Goal: Ask a question

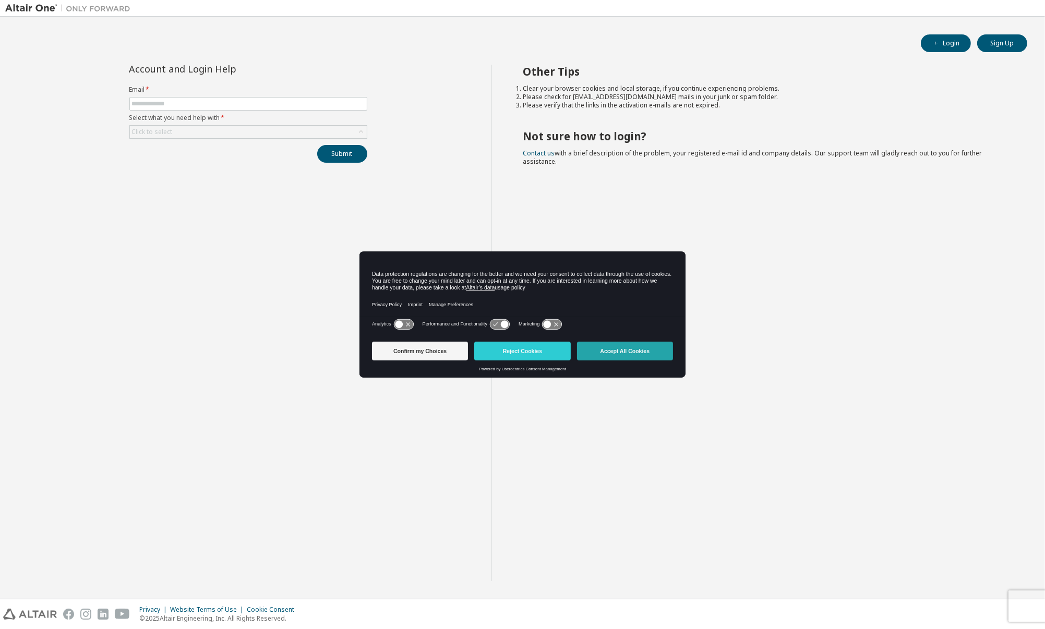
click at [643, 352] on button "Accept All Cookies" at bounding box center [625, 351] width 96 height 19
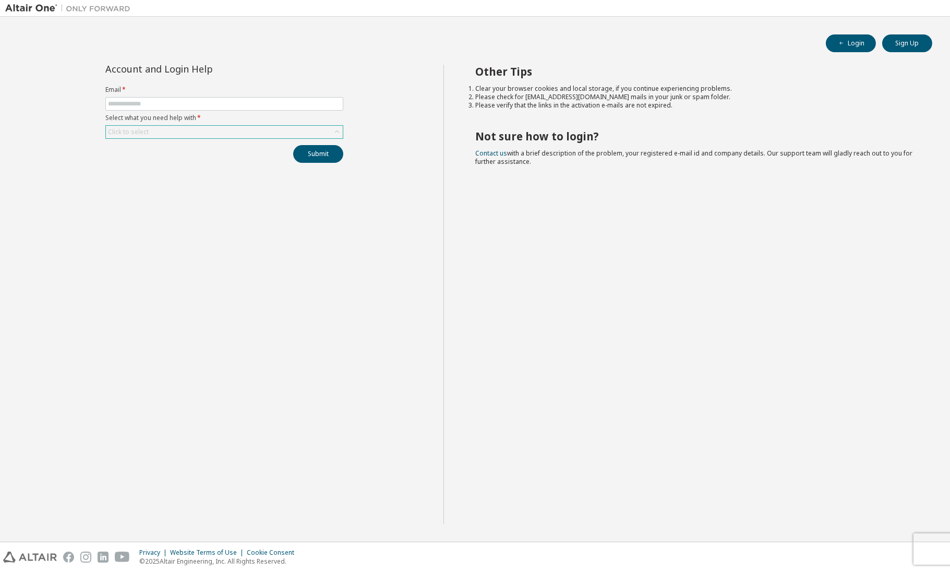
click at [136, 134] on div "Click to select" at bounding box center [128, 132] width 41 height 8
click at [150, 105] on input "text" at bounding box center [224, 104] width 233 height 8
click at [159, 126] on div "Click to select" at bounding box center [224, 132] width 237 height 13
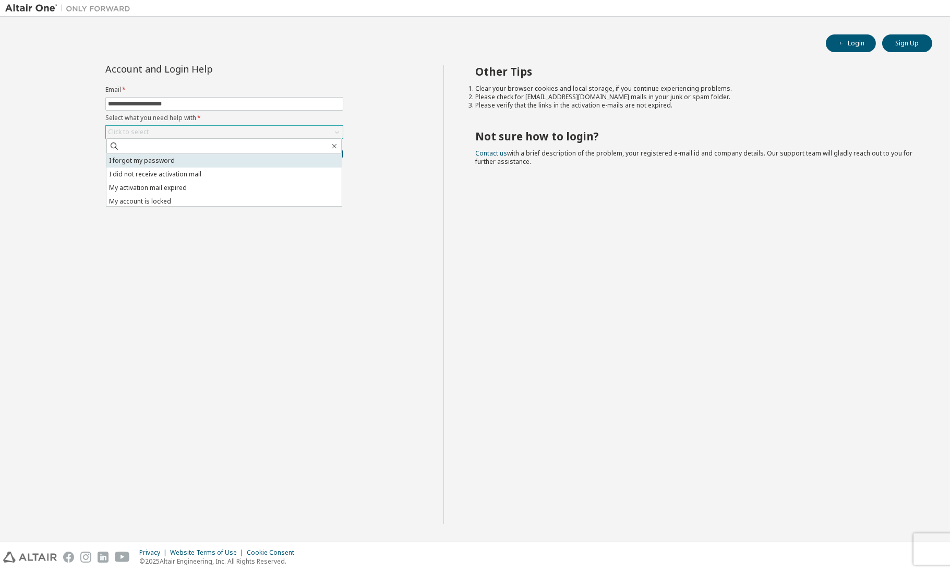
click at [162, 157] on li "I forgot my password" at bounding box center [223, 161] width 235 height 14
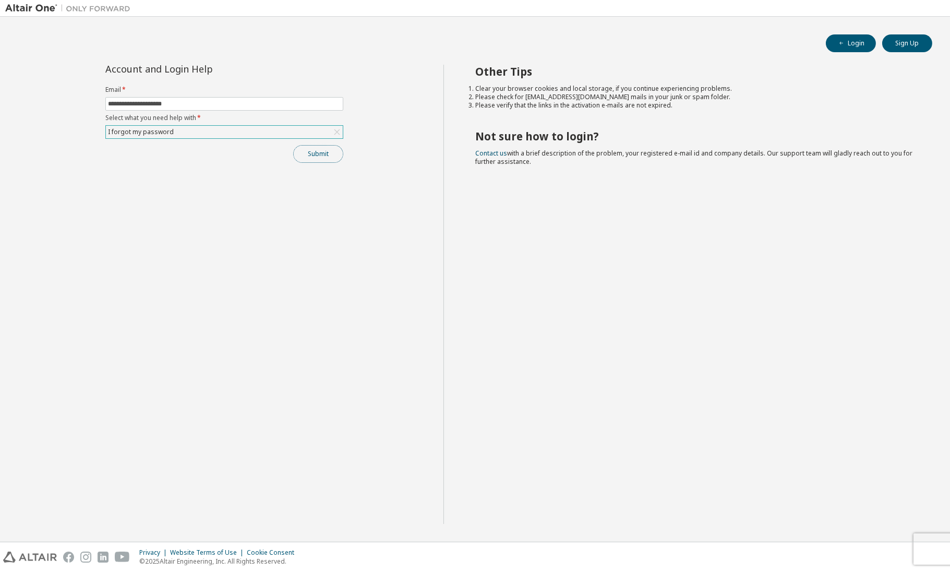
click at [333, 154] on button "Submit" at bounding box center [318, 154] width 50 height 18
click at [202, 105] on input "**********" at bounding box center [224, 104] width 233 height 8
type input "**********"
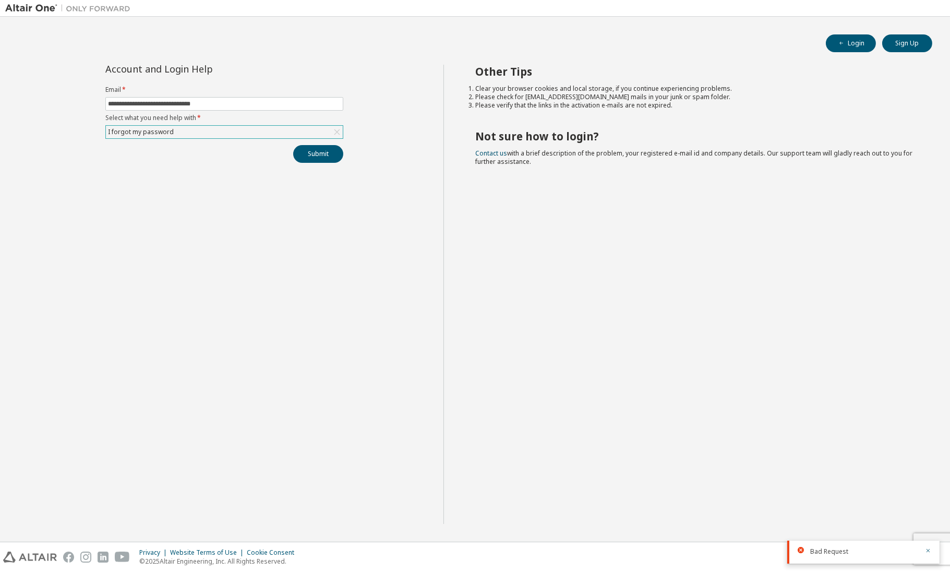
click at [179, 132] on div "I forgot my password" at bounding box center [224, 132] width 237 height 13
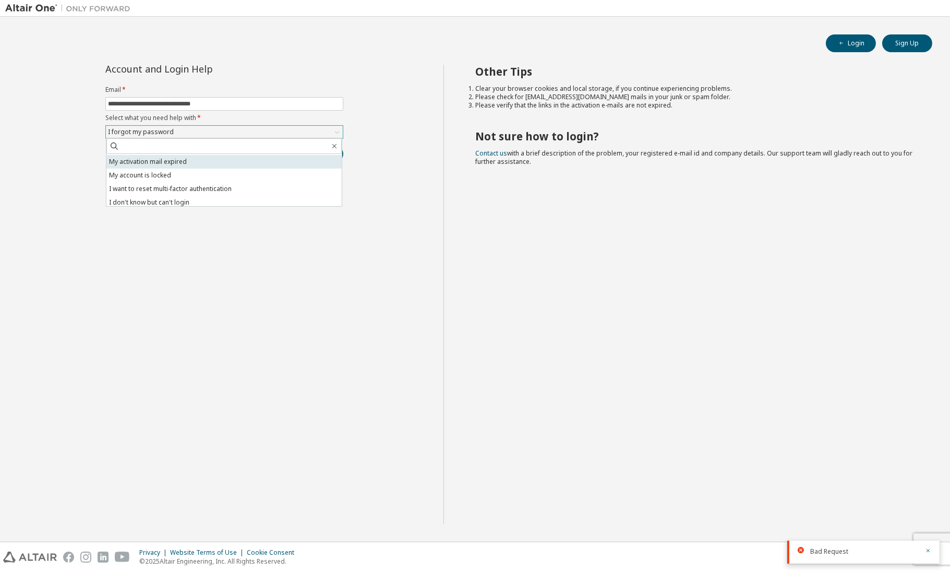
scroll to position [29, 0]
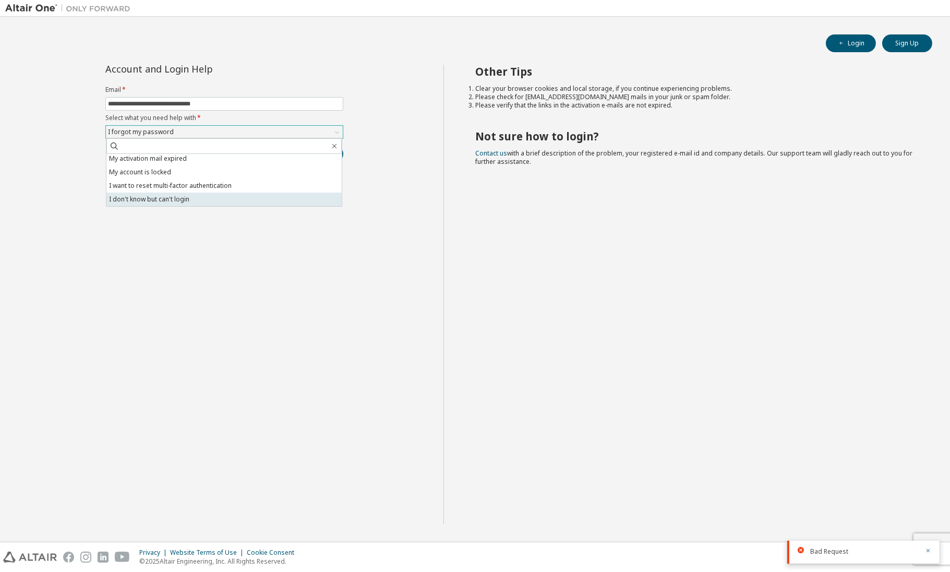
click at [226, 193] on li "I don't know but can't login" at bounding box center [223, 200] width 235 height 14
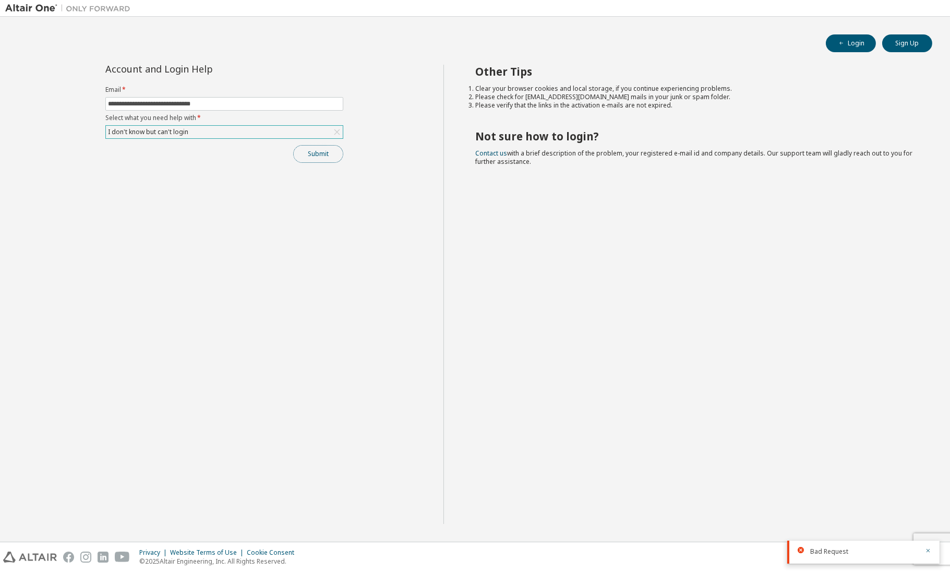
click at [309, 152] on button "Submit" at bounding box center [318, 154] width 50 height 18
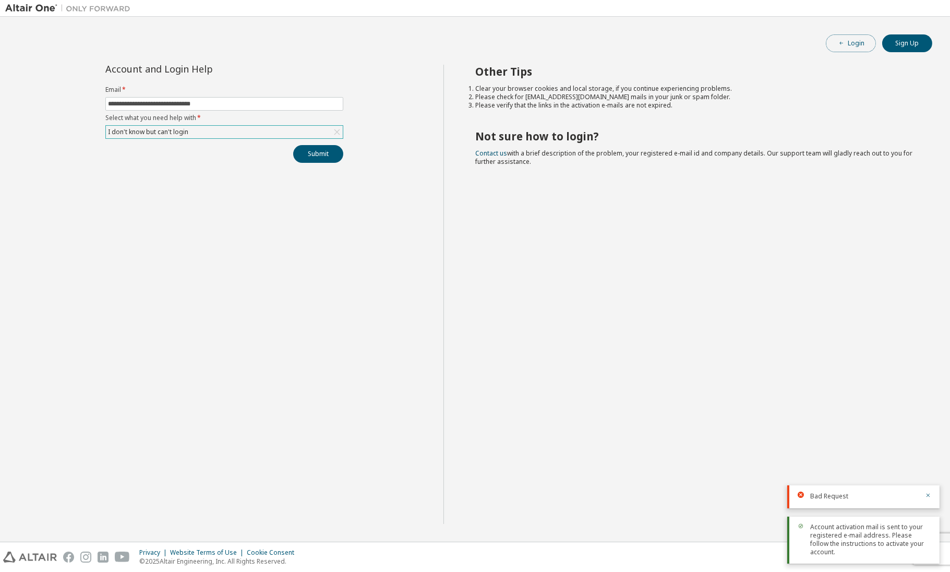
click at [841, 39] on span "button" at bounding box center [841, 43] width 8 height 8
